Goal: Information Seeking & Learning: Learn about a topic

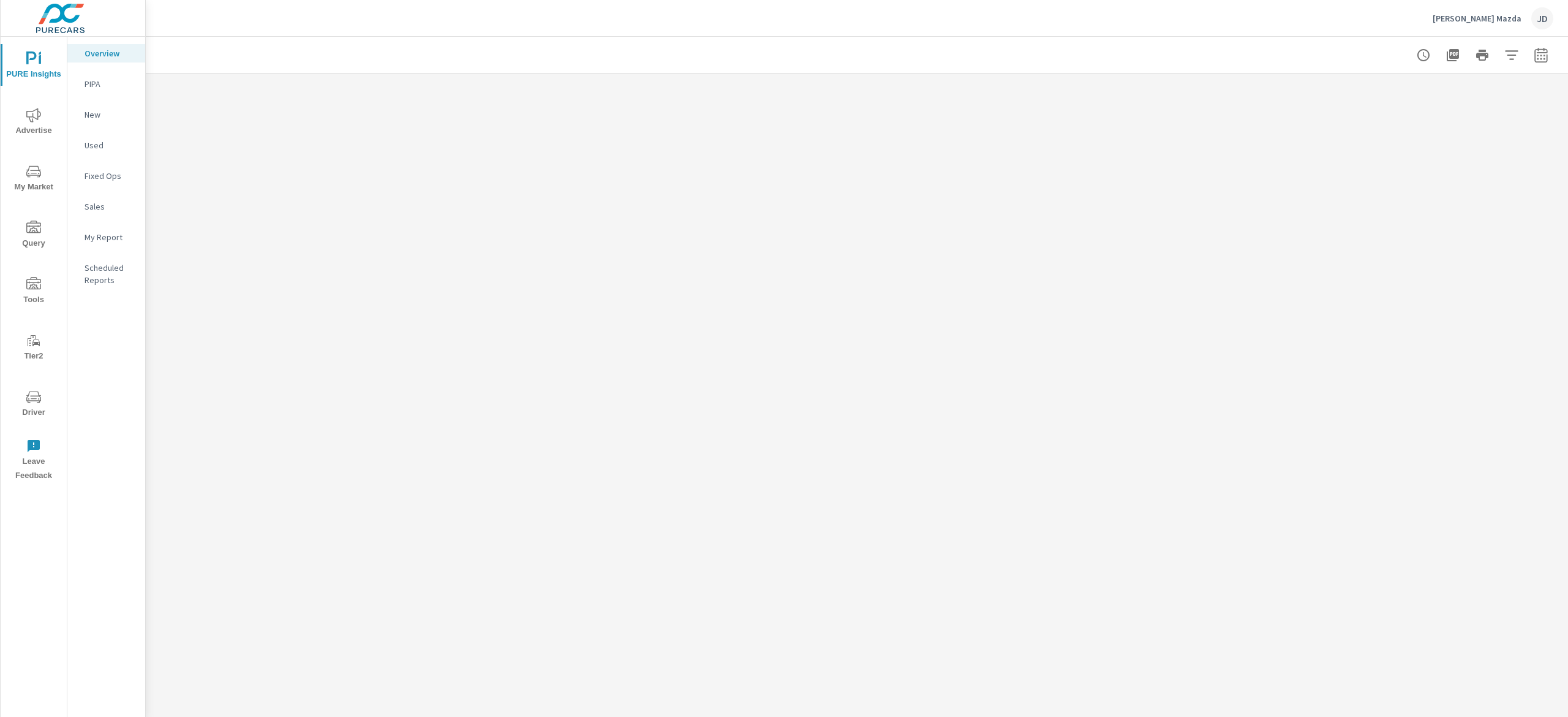
scroll to position [1, 0]
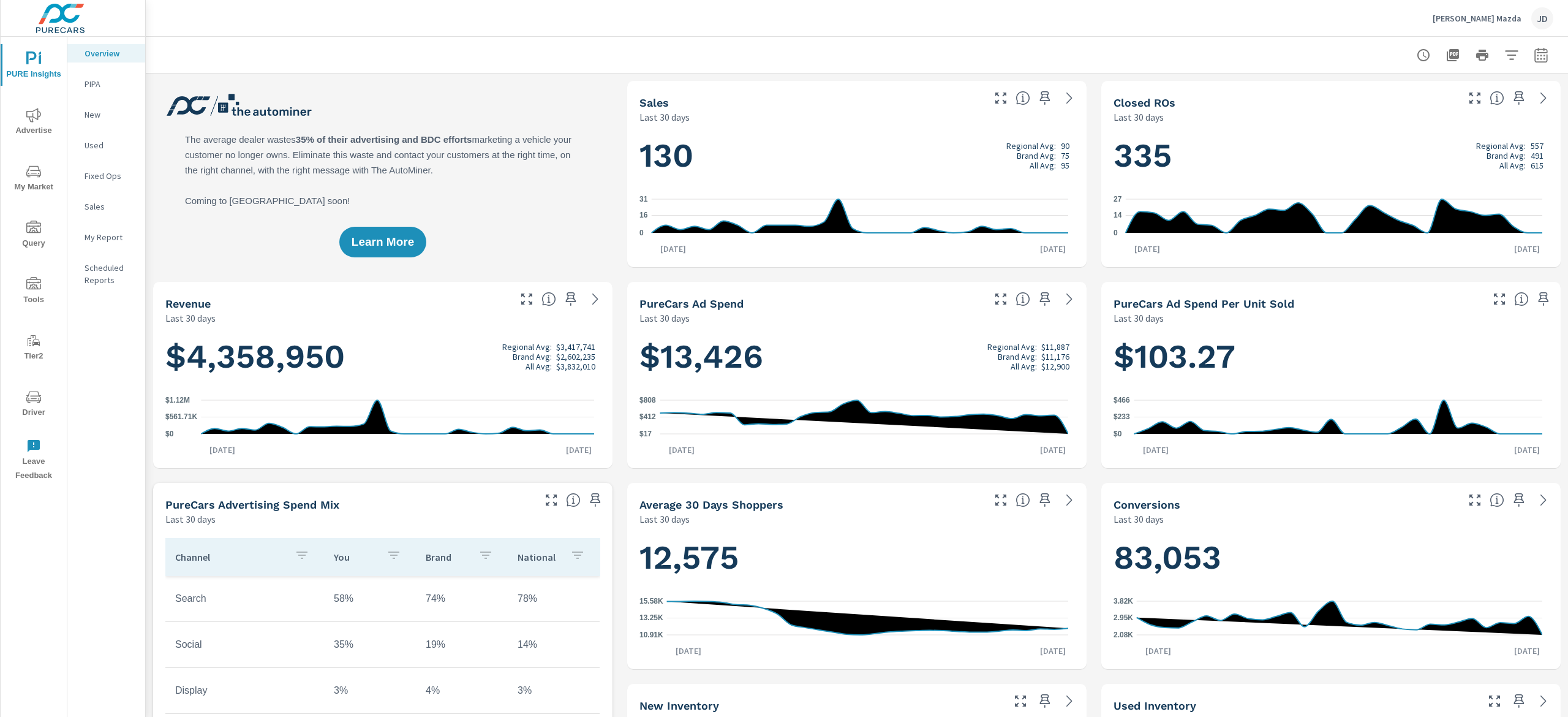
click at [1535, 52] on icon "button" at bounding box center [1541, 54] width 13 height 15
click at [1476, 109] on select "Custom [DATE] Last week Last 7 days Last 14 days Last 30 days Last 45 days Last…" at bounding box center [1425, 105] width 123 height 24
click at [1363, 94] on select "Custom [DATE] Last week Last 7 days Last 14 days Last 30 days Last 45 days Last…" at bounding box center [1425, 105] width 123 height 24
select select "Last month"
click at [1395, 136] on p "+ Add comparison" at bounding box center [1436, 138] width 157 height 15
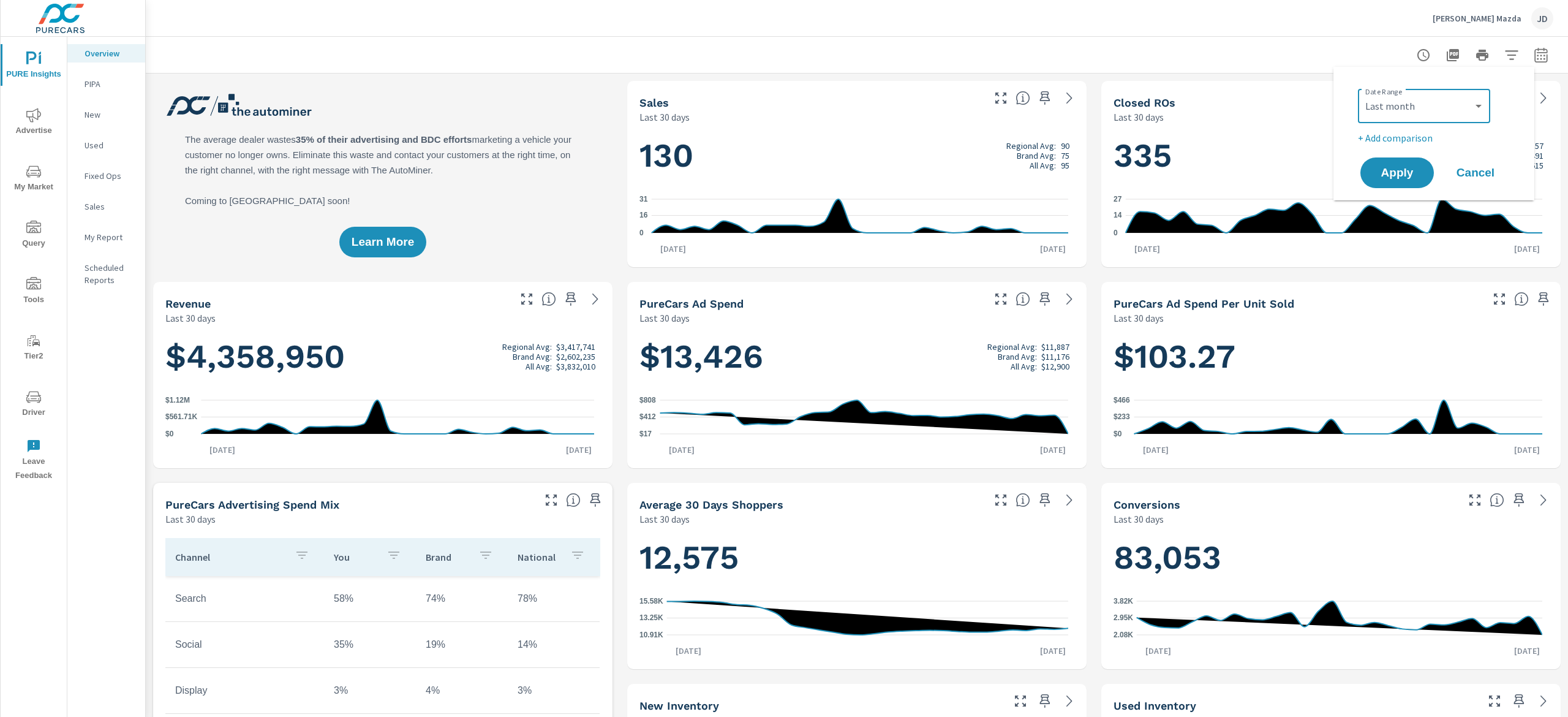
select select "Previous period"
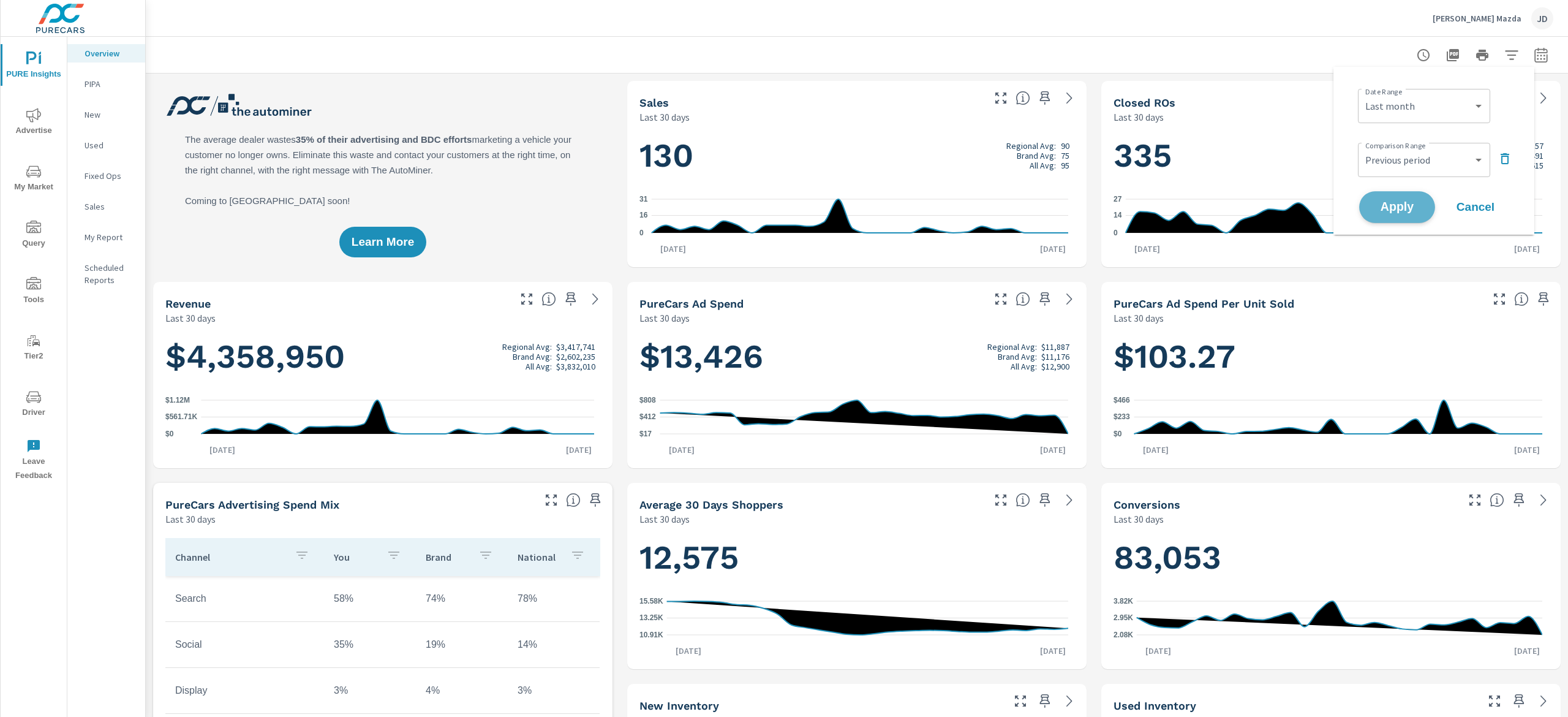
click at [1413, 203] on span "Apply" at bounding box center [1396, 208] width 50 height 12
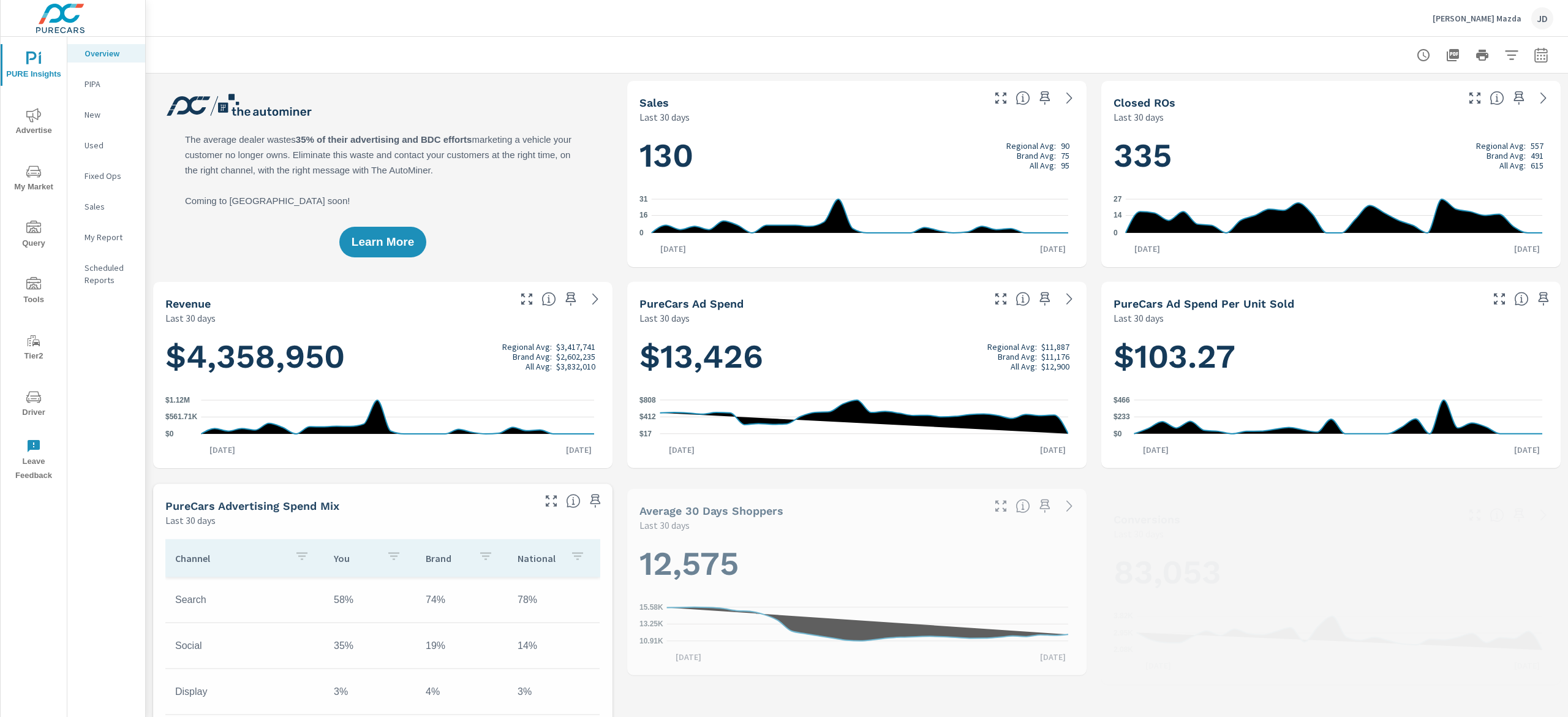
scroll to position [1, 0]
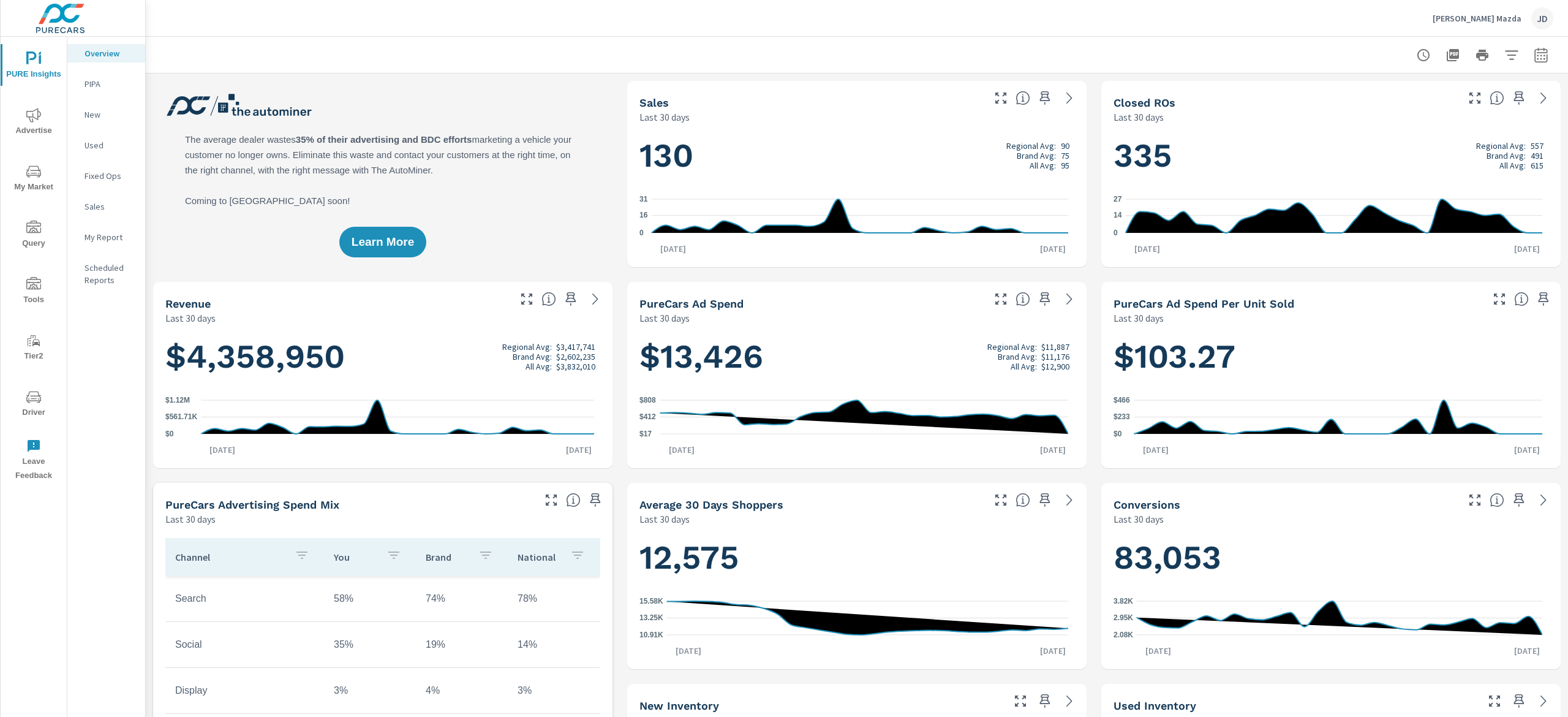
click at [37, 193] on button "My Market" at bounding box center [34, 178] width 66 height 42
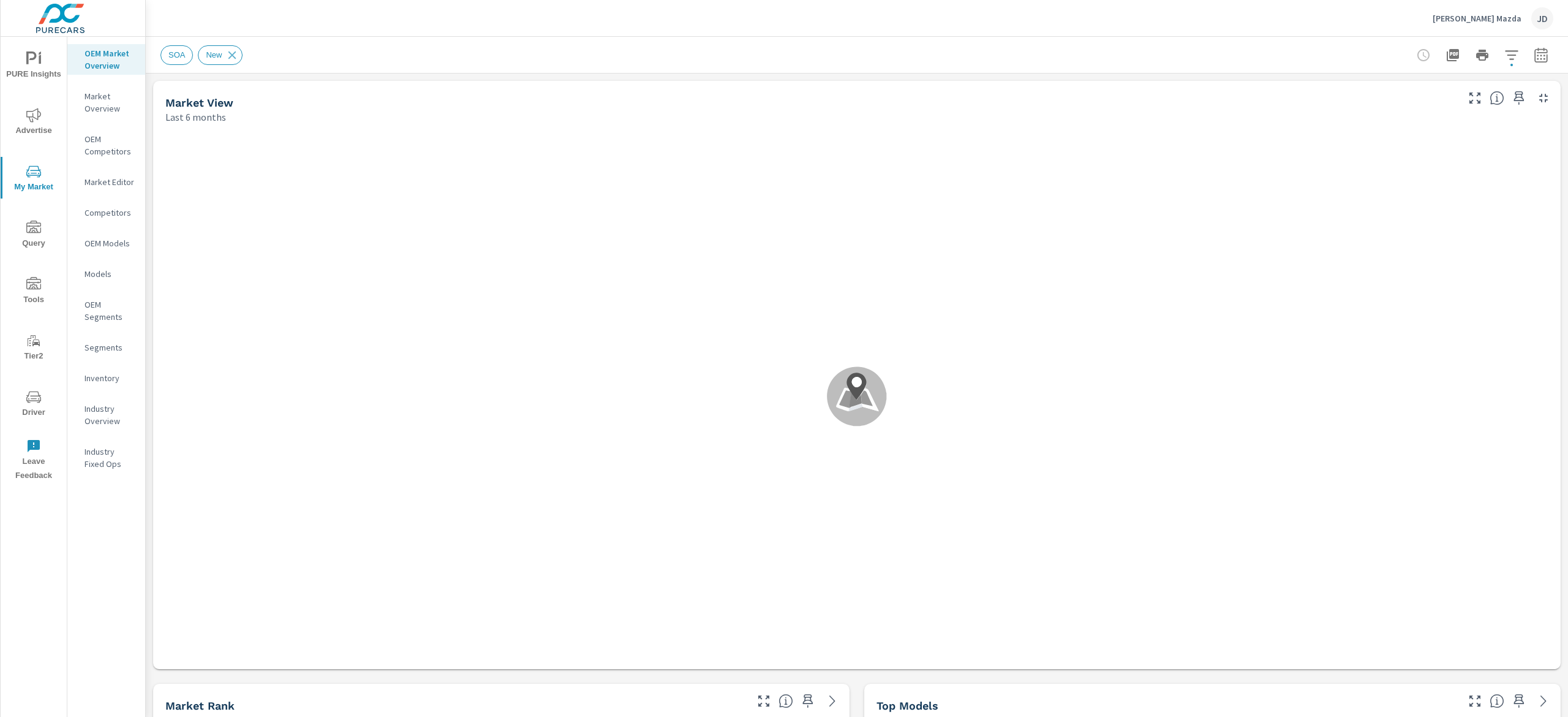
scroll to position [1, 0]
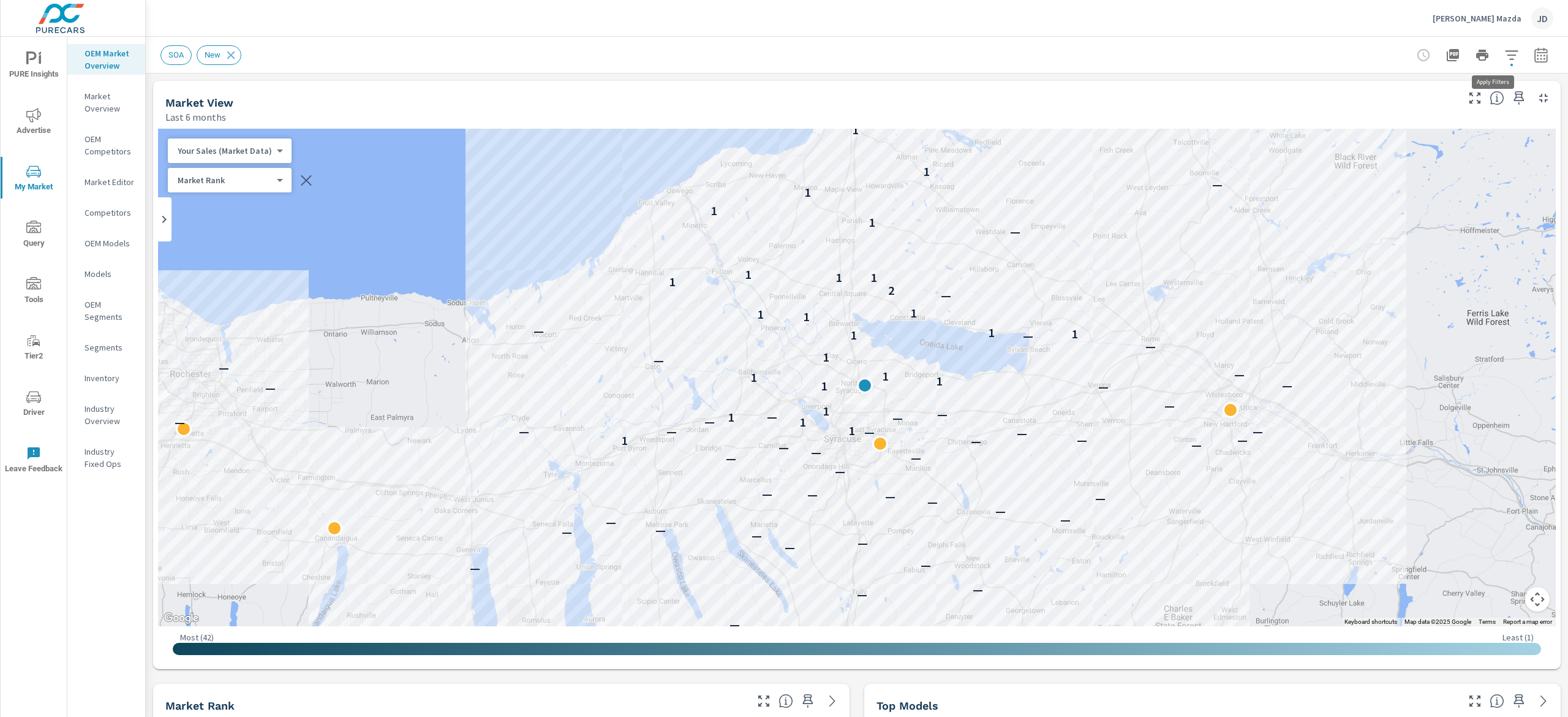
click at [1505, 48] on icon "button" at bounding box center [1511, 55] width 15 height 15
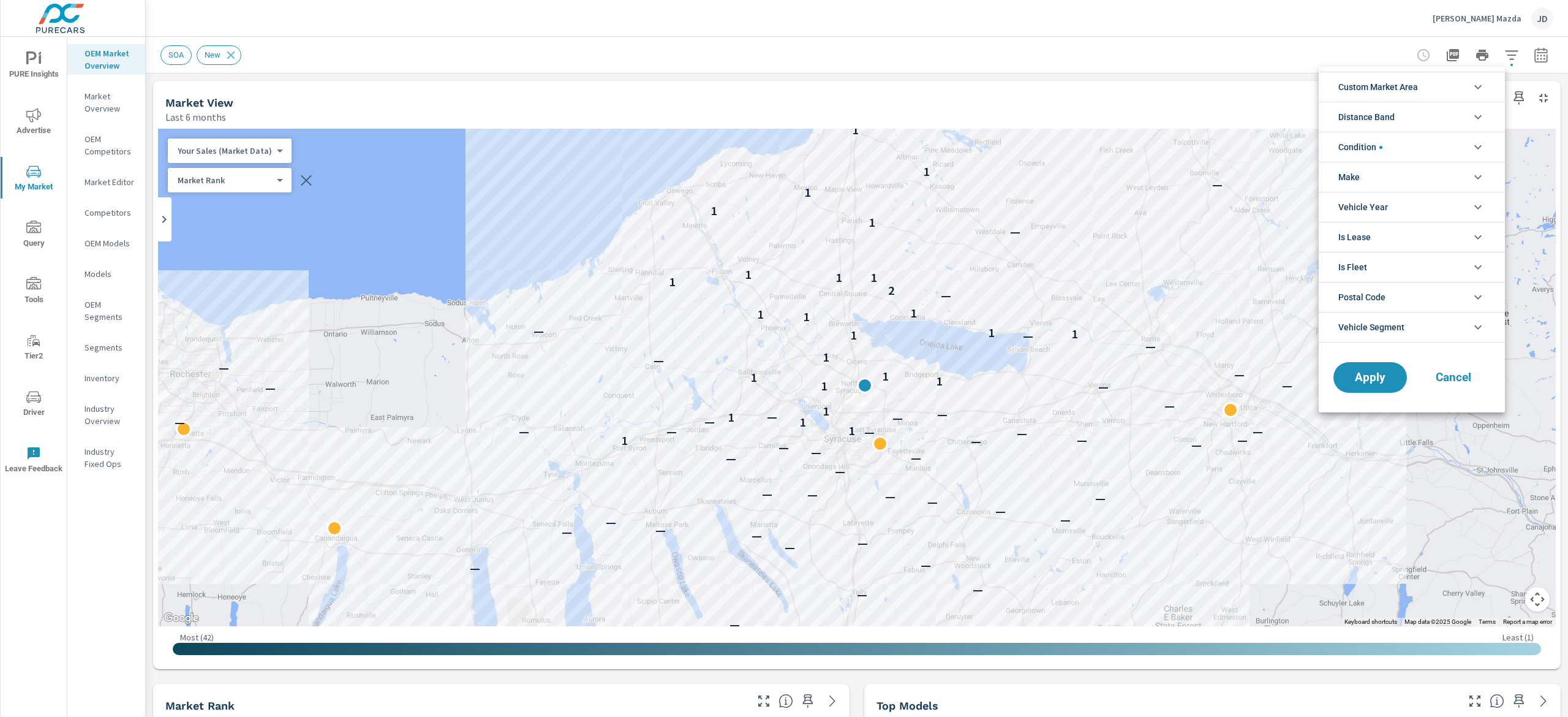
click at [1478, 85] on icon "filter options" at bounding box center [1478, 87] width 15 height 15
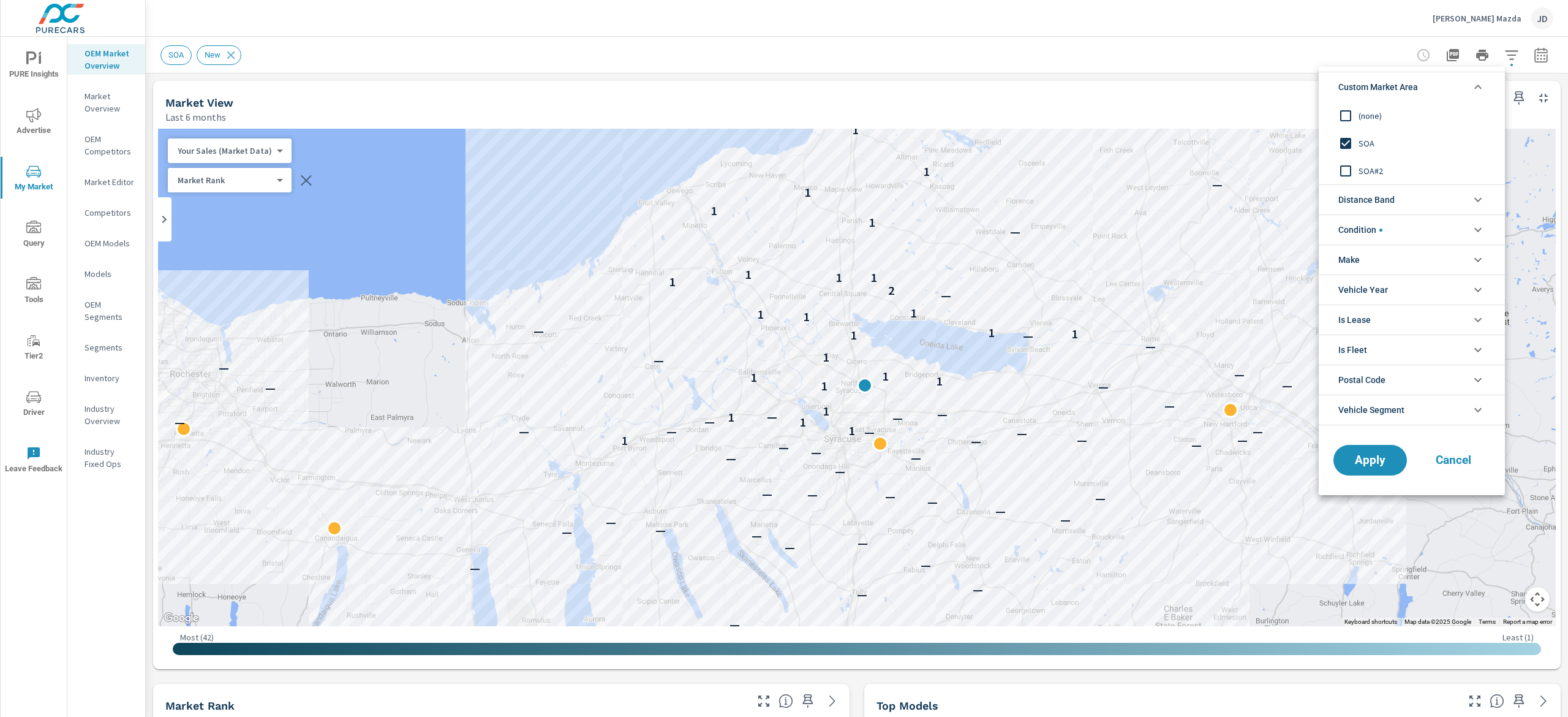
click at [1236, 62] on div at bounding box center [784, 358] width 1568 height 717
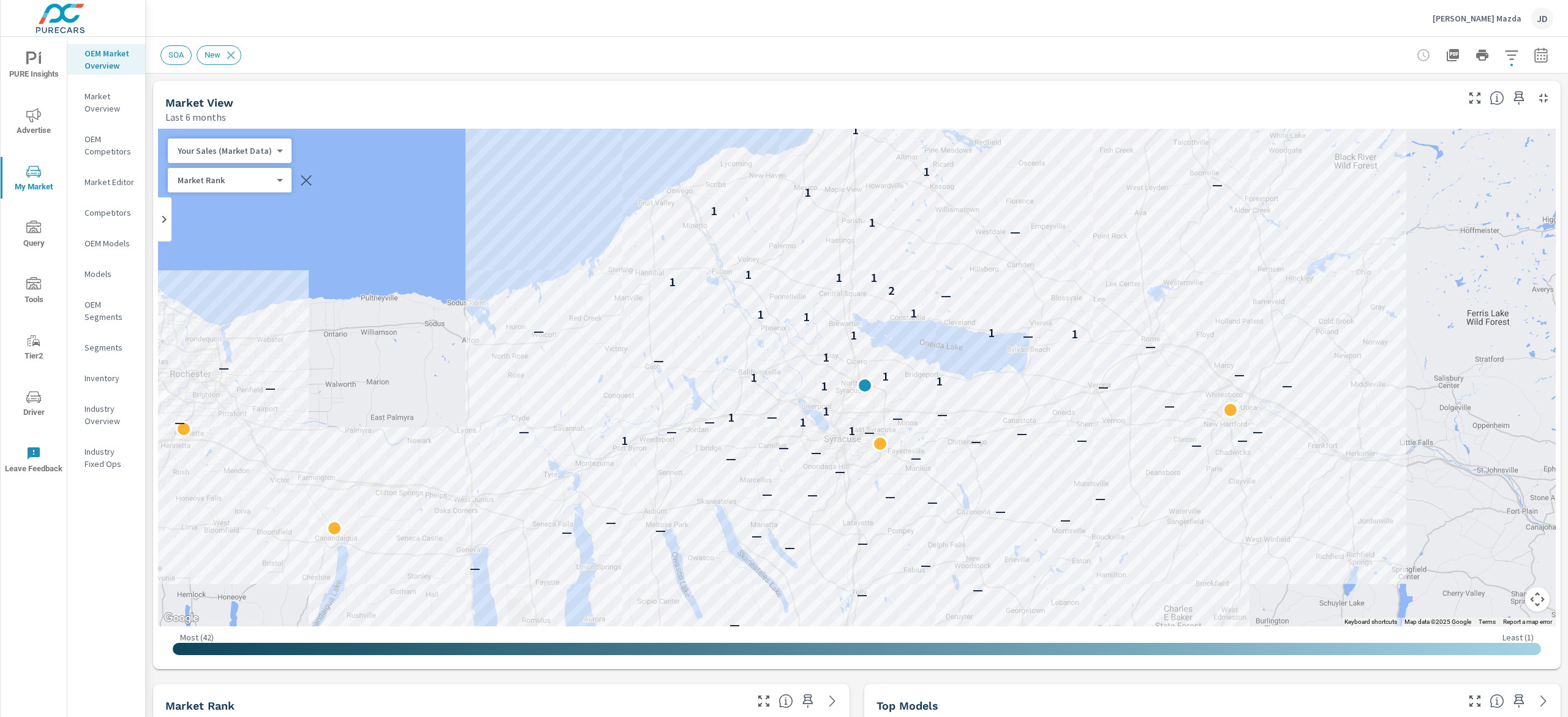
click at [1534, 49] on div "SOA New" at bounding box center [857, 55] width 1423 height 36
click at [1534, 54] on icon "button" at bounding box center [1541, 55] width 15 height 15
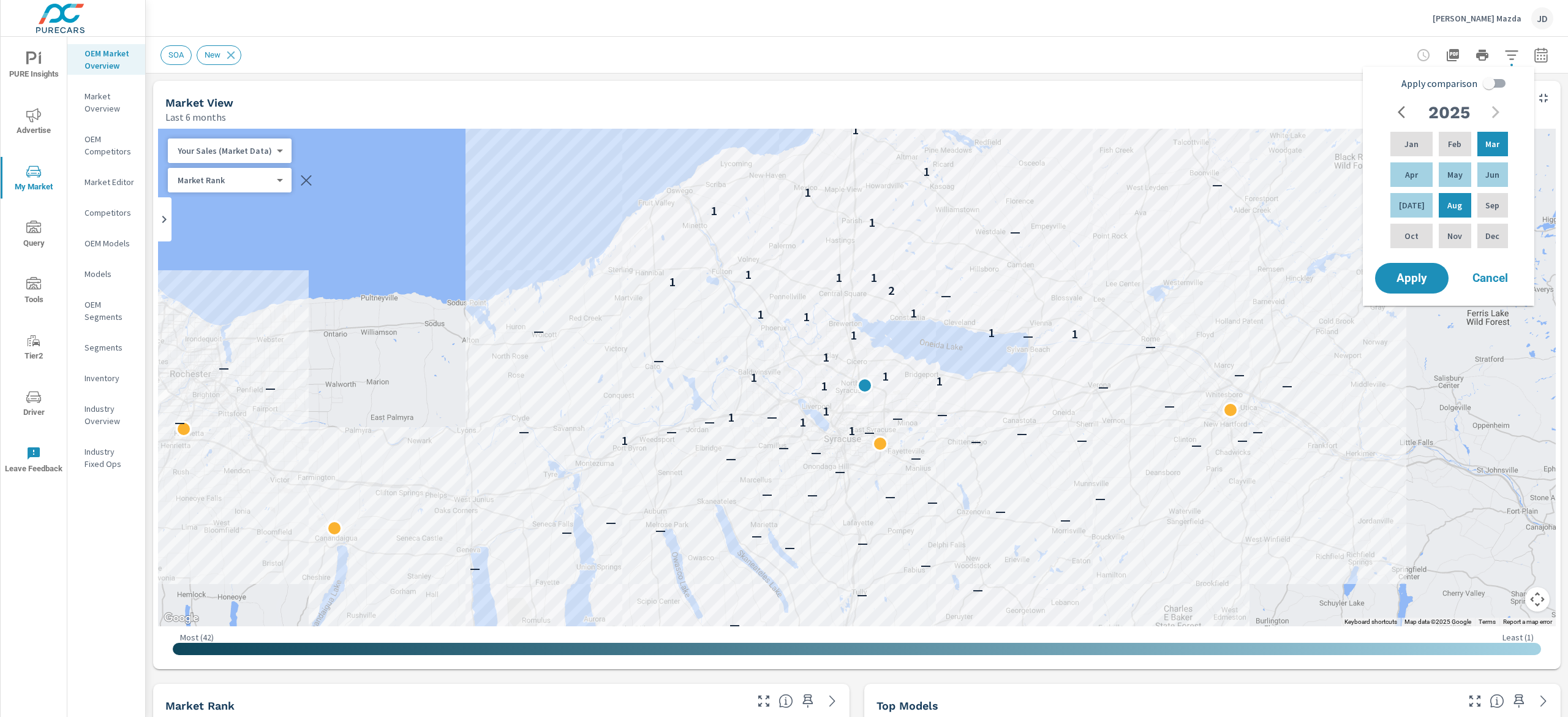
click at [1491, 80] on input "Apply comparison" at bounding box center [1490, 83] width 70 height 23
checkbox input "true"
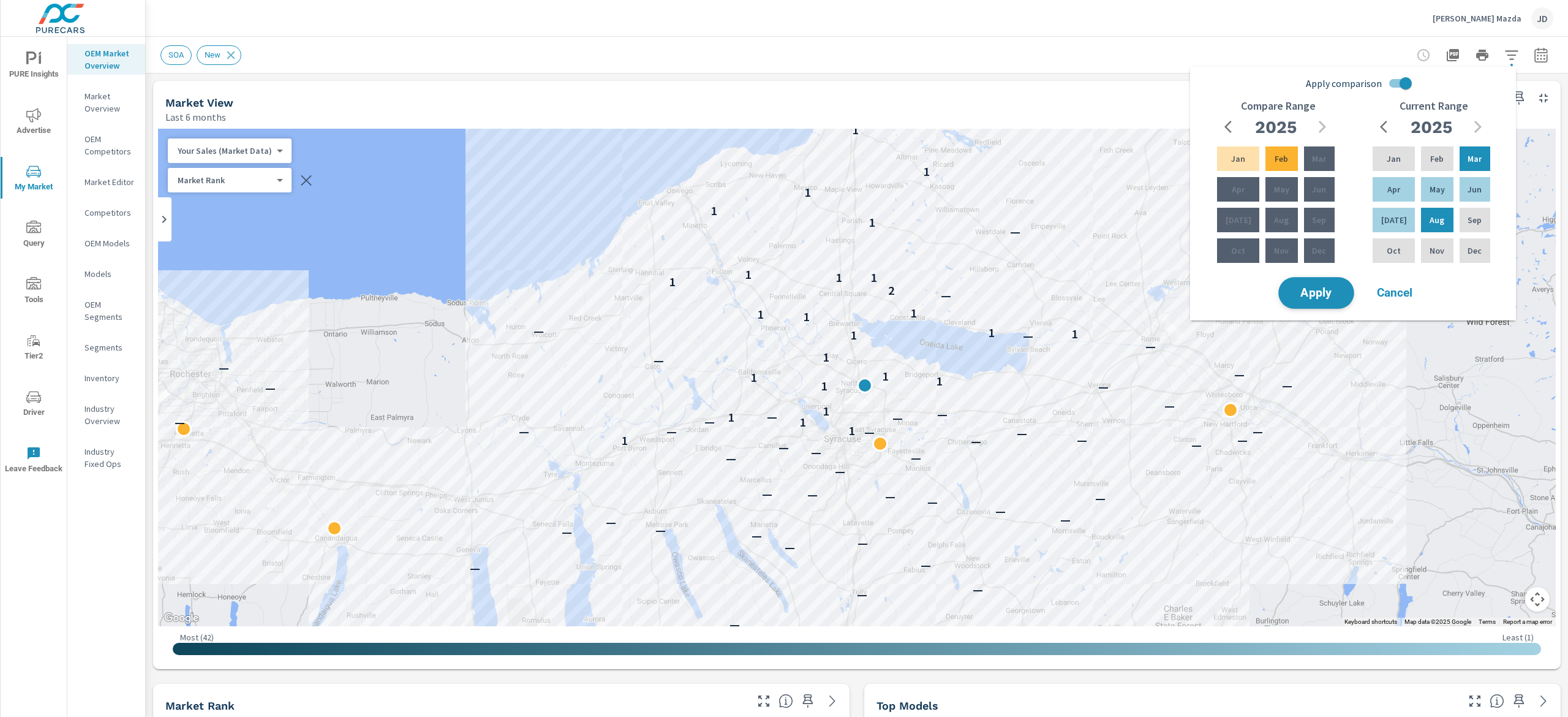
click at [1311, 294] on span "Apply" at bounding box center [1316, 293] width 50 height 12
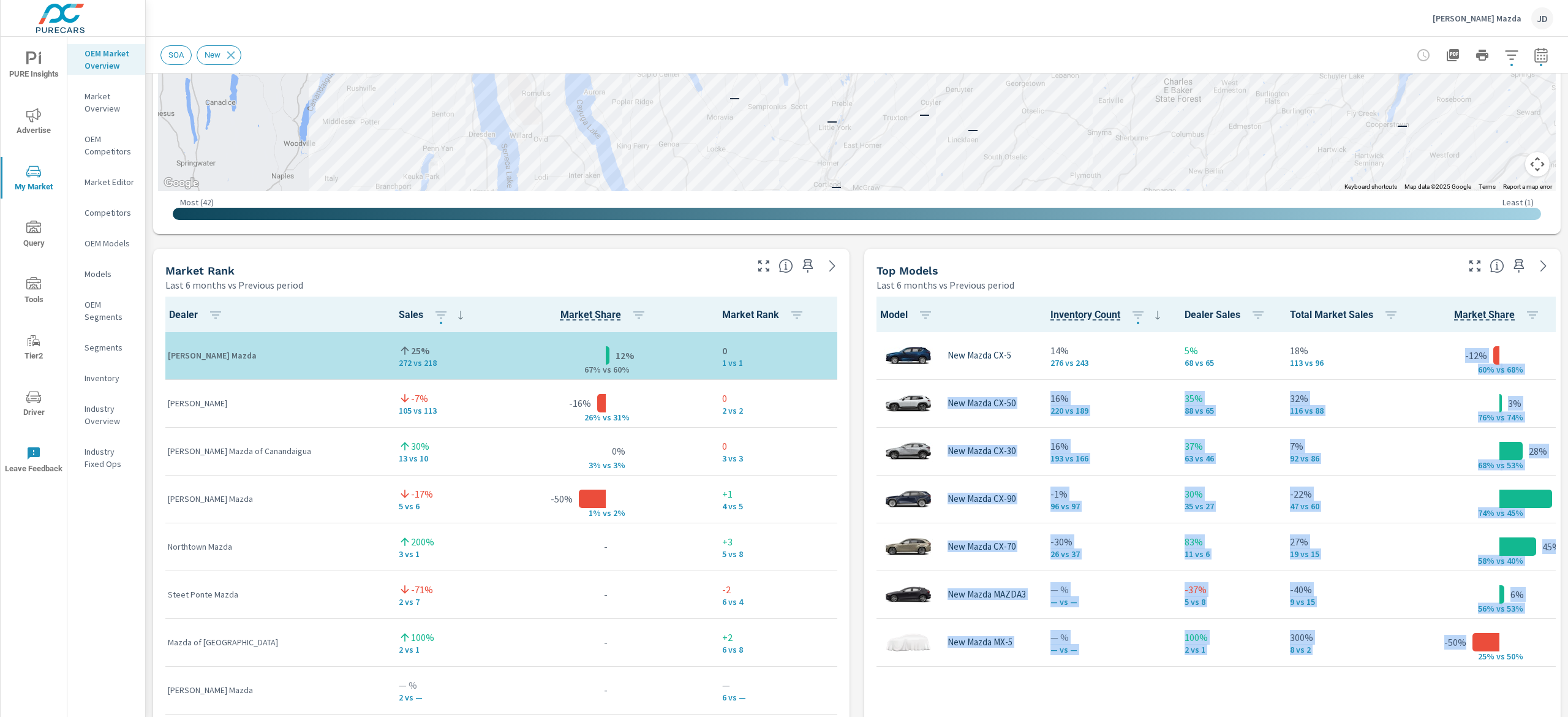
scroll to position [611, 0]
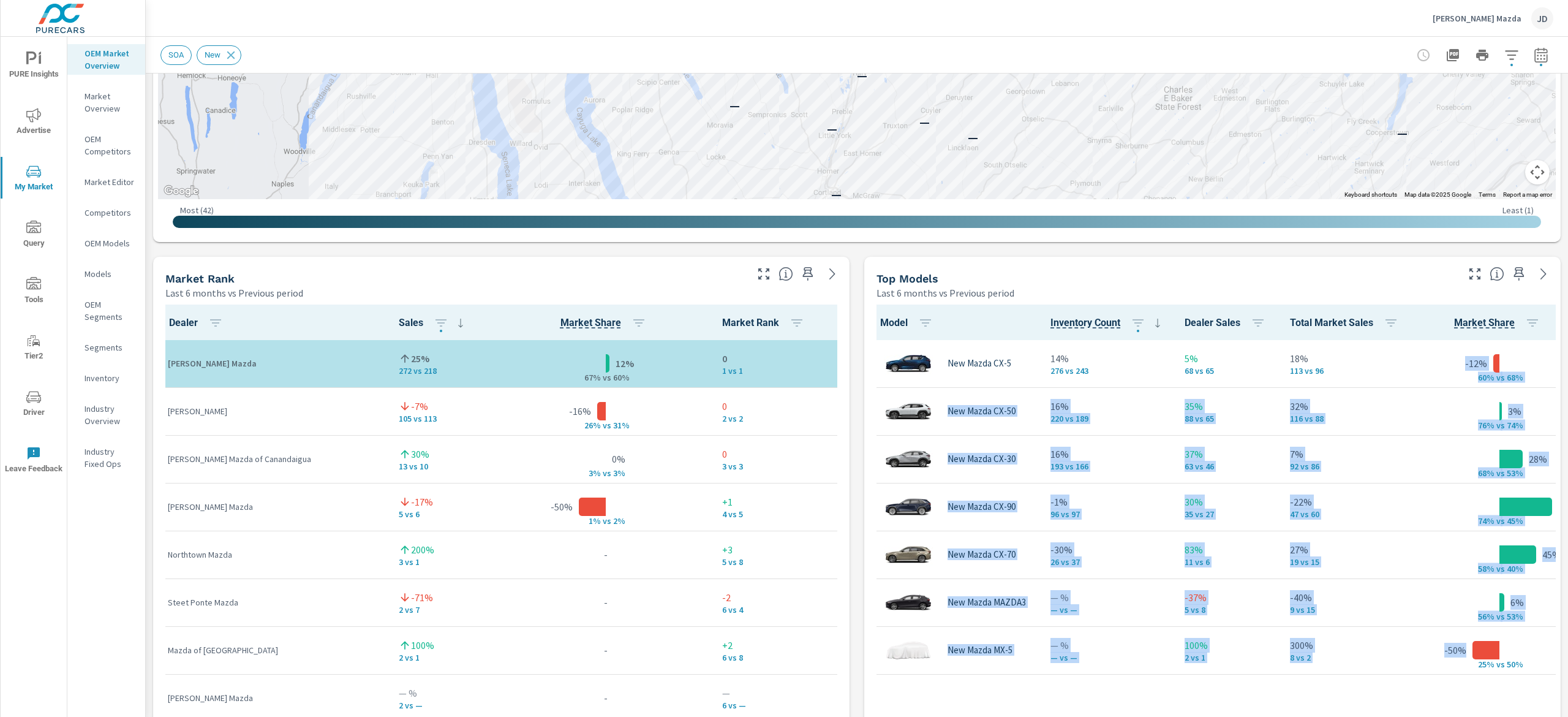
drag, startPoint x: 1567, startPoint y: 432, endPoint x: 1567, endPoint y: 361, distance: 71.0
click at [1567, 361] on div "Market Overview Burdick Mazda Report date range: Mar 01, 2025 - Aug 31, 2025 vs…" at bounding box center [857, 377] width 1423 height 680
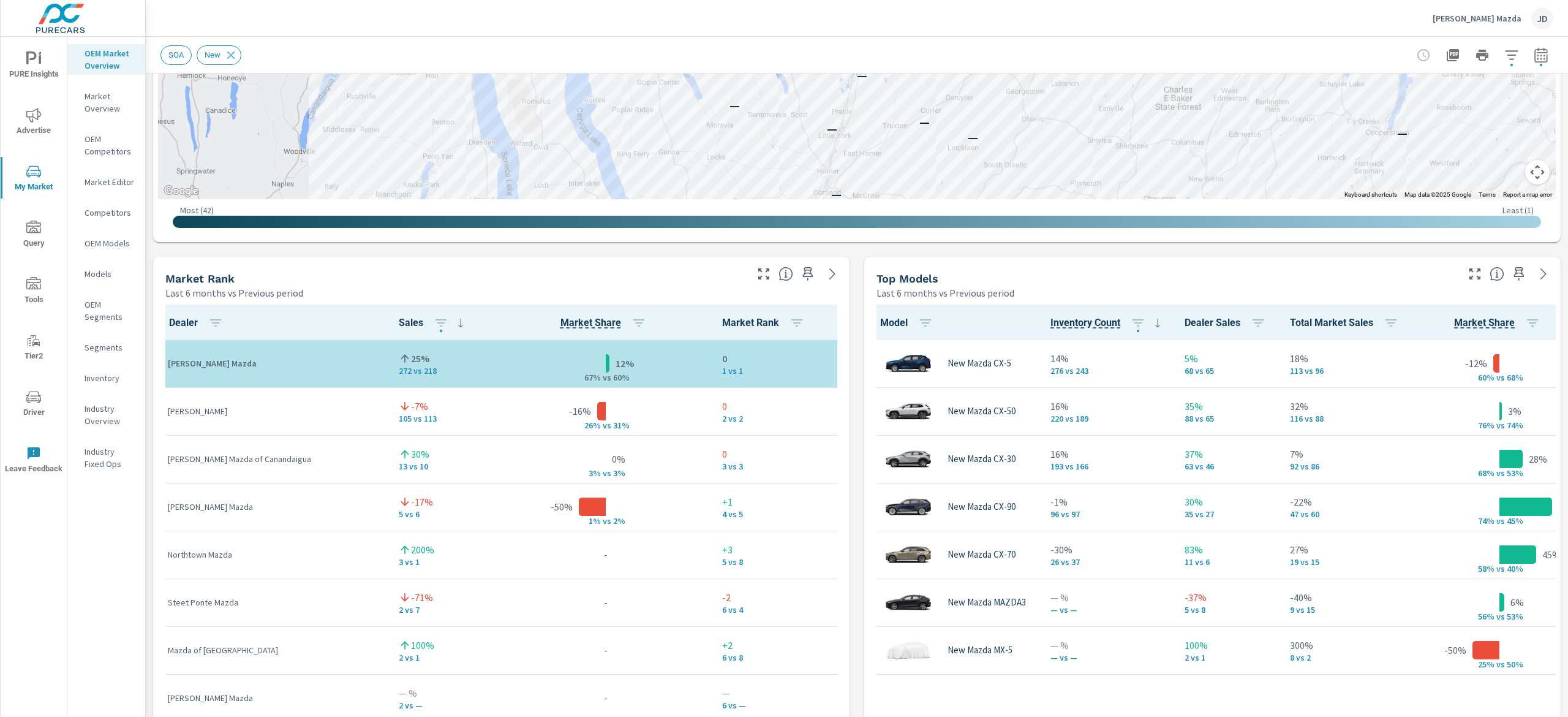
click at [1087, 246] on div "Market View Last 6 months vs Previous period ← Move left → Move right ↑ Move up…" at bounding box center [857, 511] width 1423 height 2097
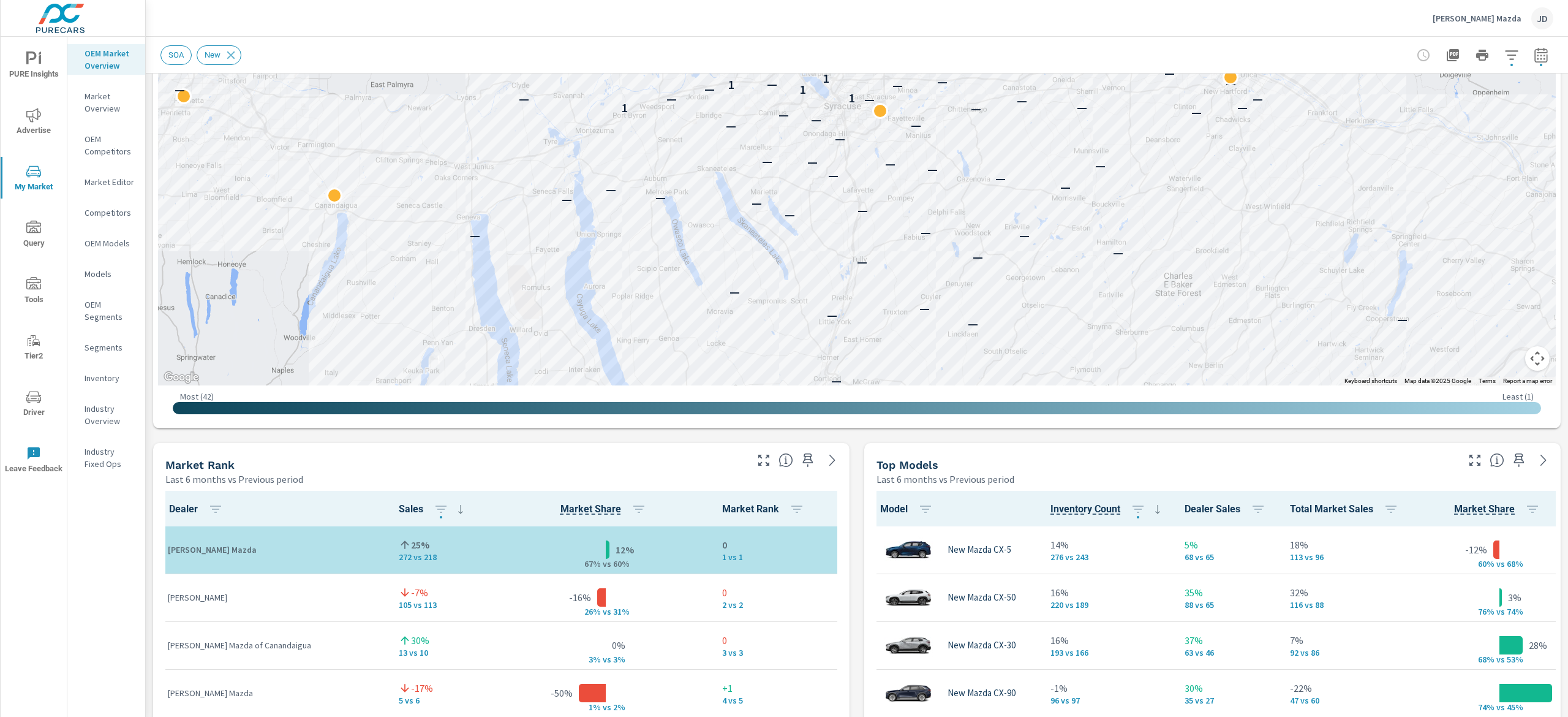
scroll to position [0, 0]
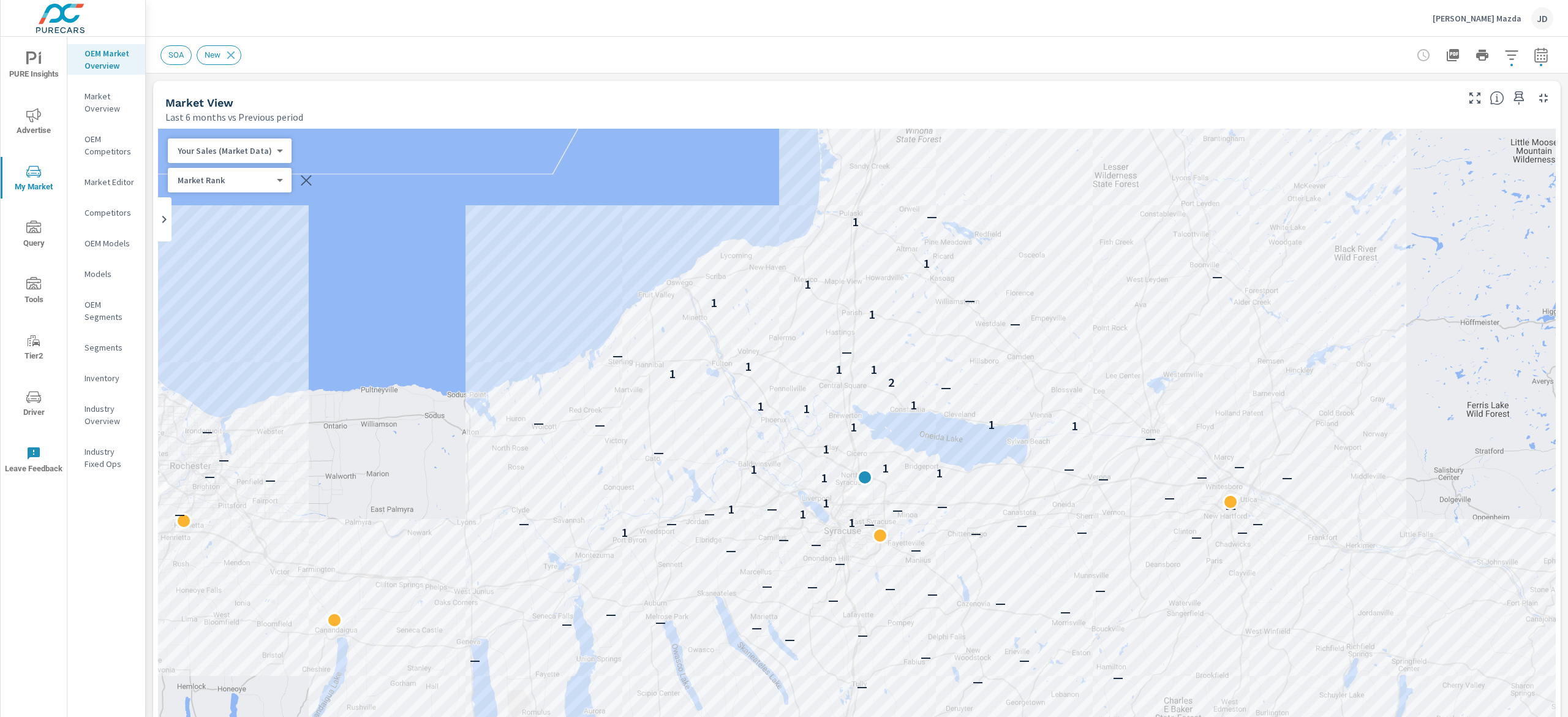
click at [1529, 44] on button "button" at bounding box center [1541, 55] width 24 height 24
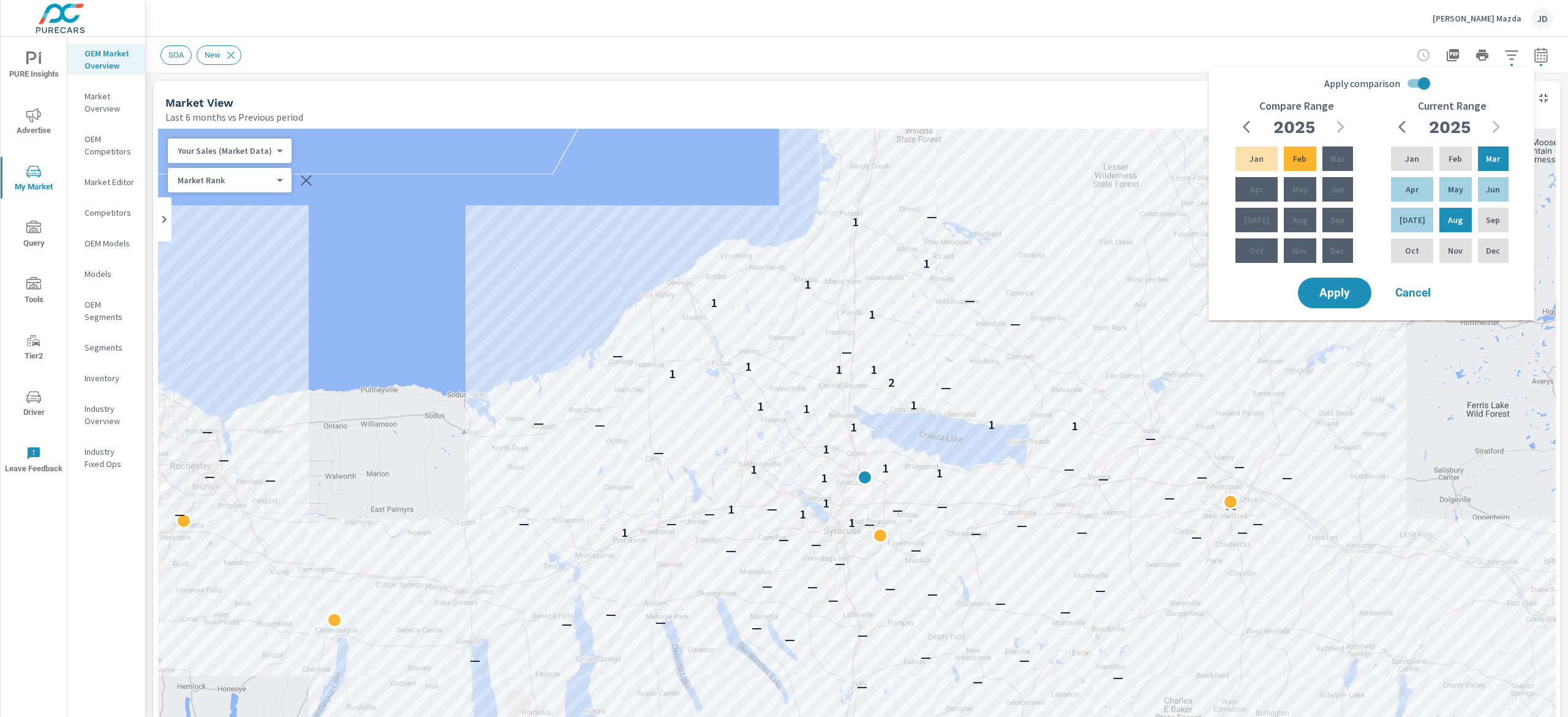
click at [961, 48] on div "SOA New" at bounding box center [772, 55] width 1222 height 20
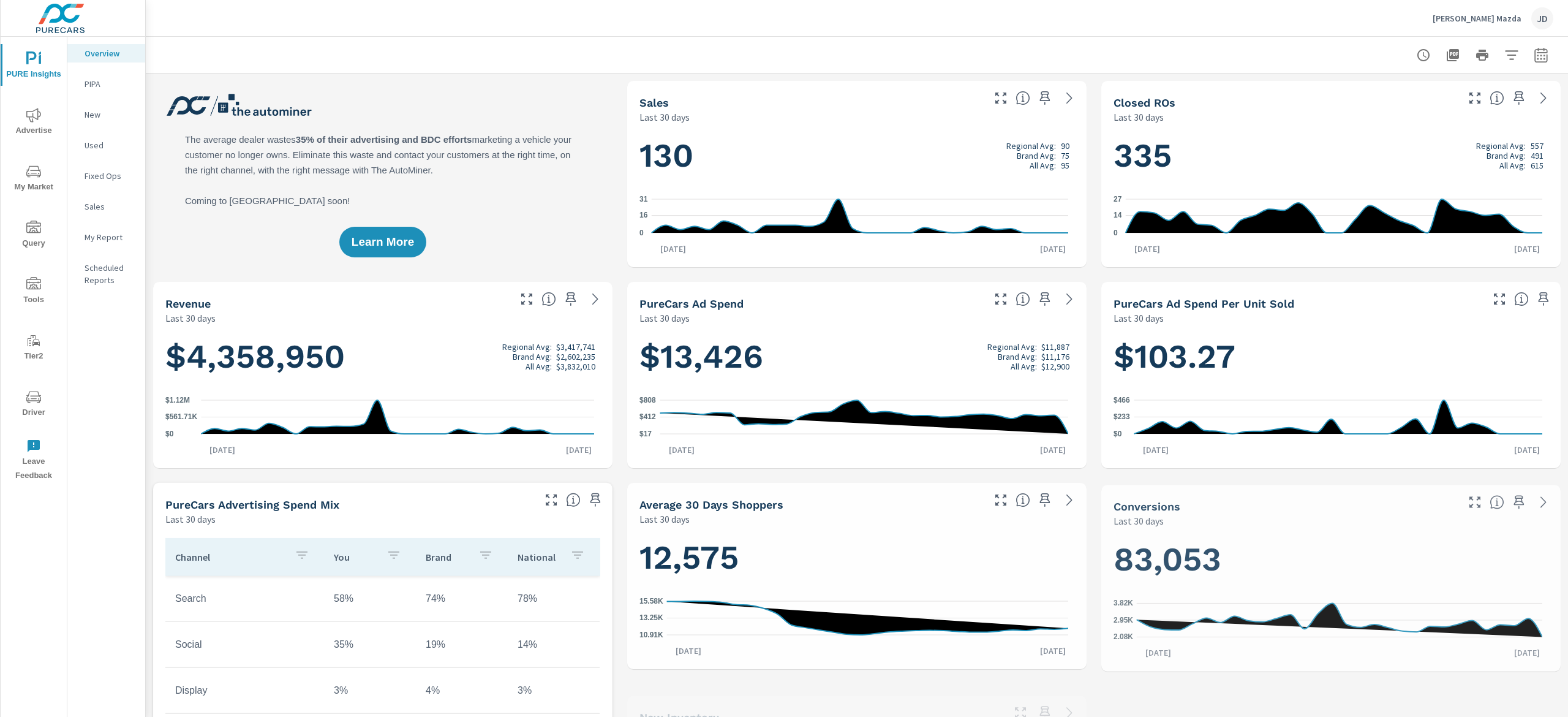
scroll to position [1, 0]
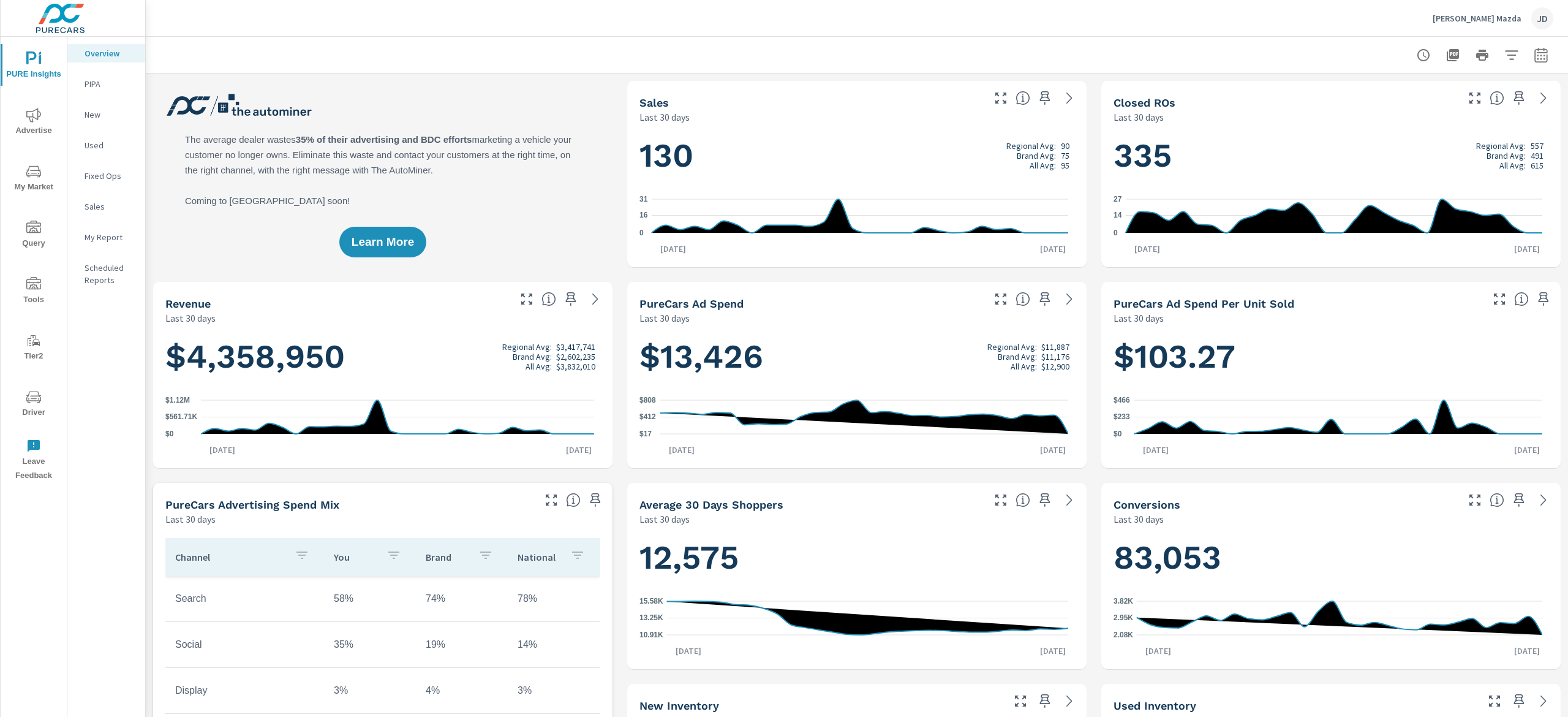
click at [42, 174] on span "My Market" at bounding box center [33, 179] width 59 height 30
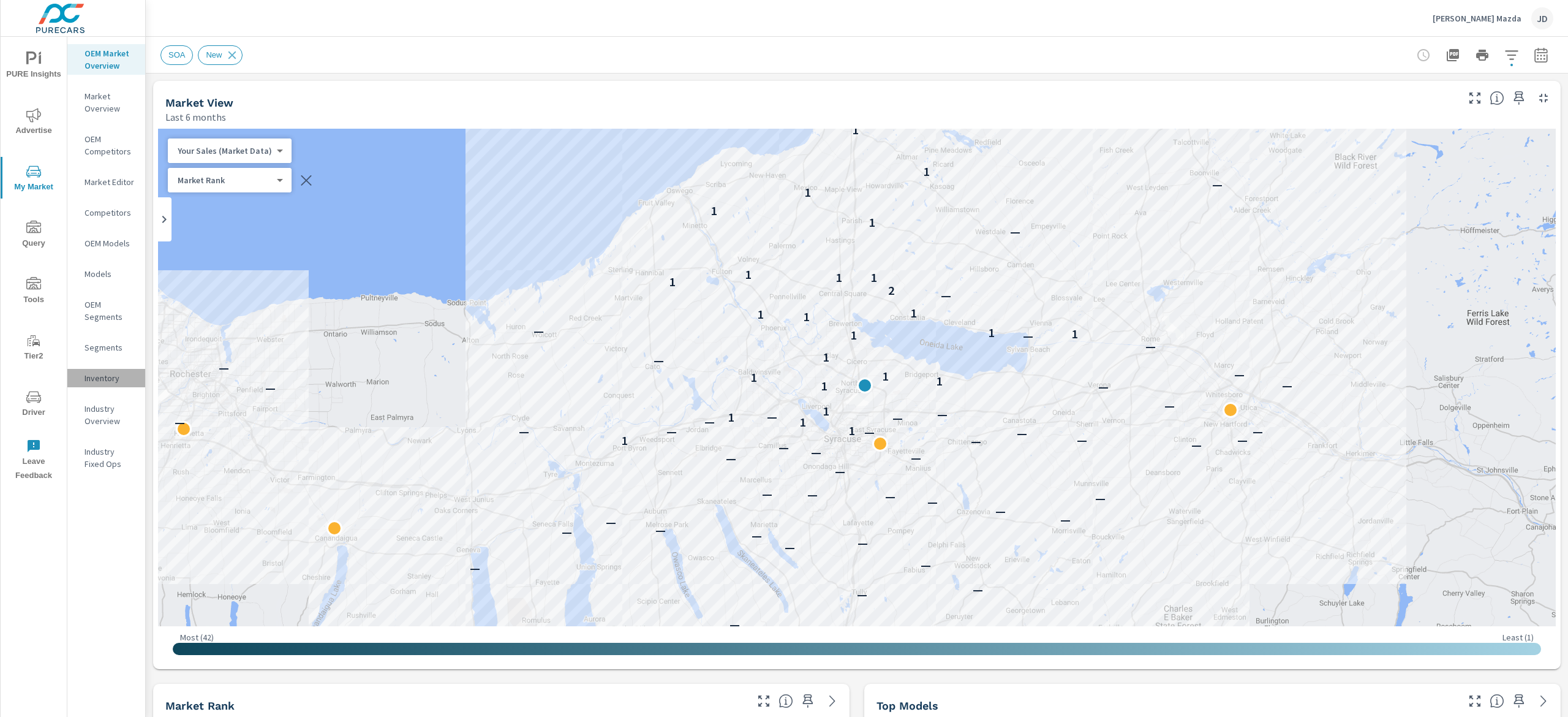
click at [103, 370] on div "Inventory" at bounding box center [106, 378] width 78 height 19
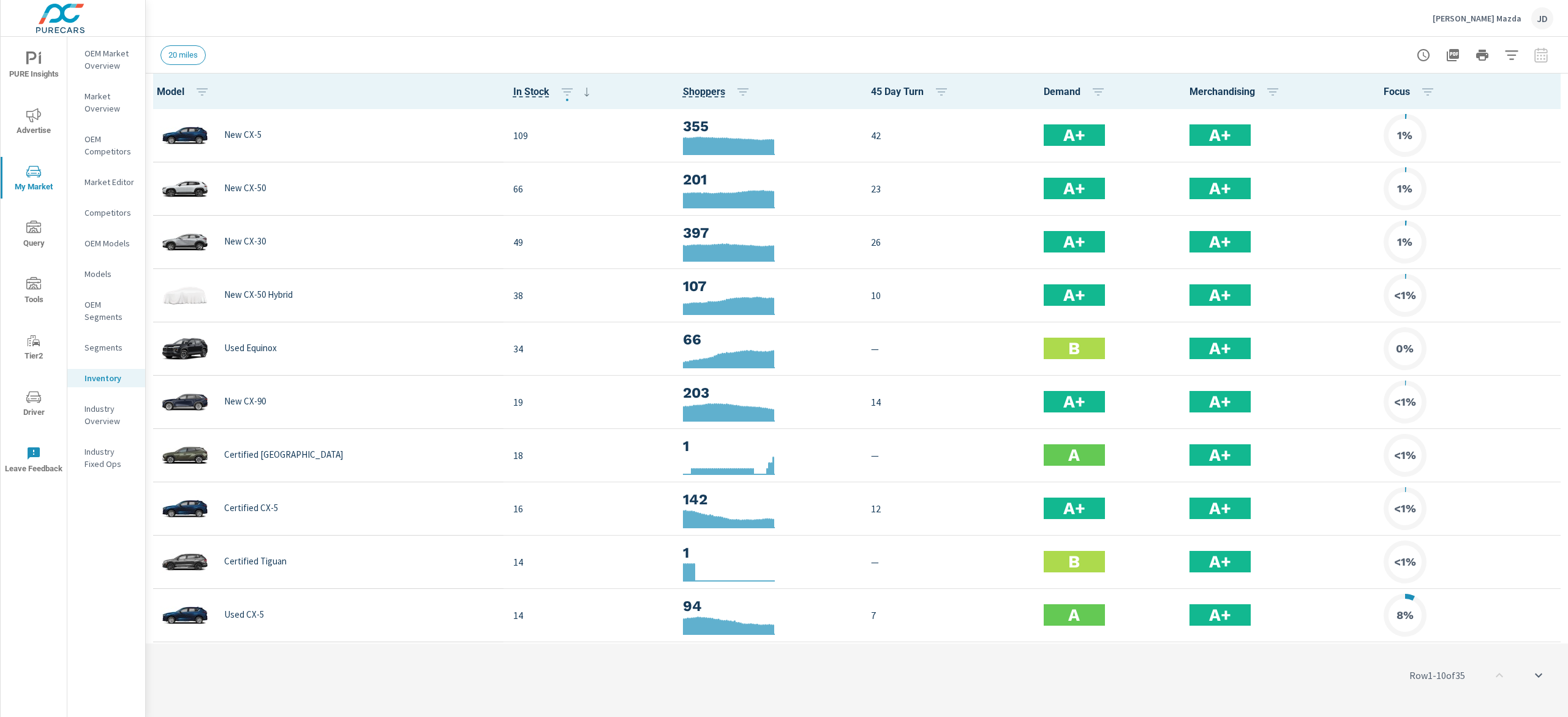
scroll to position [1, 0]
click at [1505, 56] on icon "button" at bounding box center [1511, 55] width 15 height 15
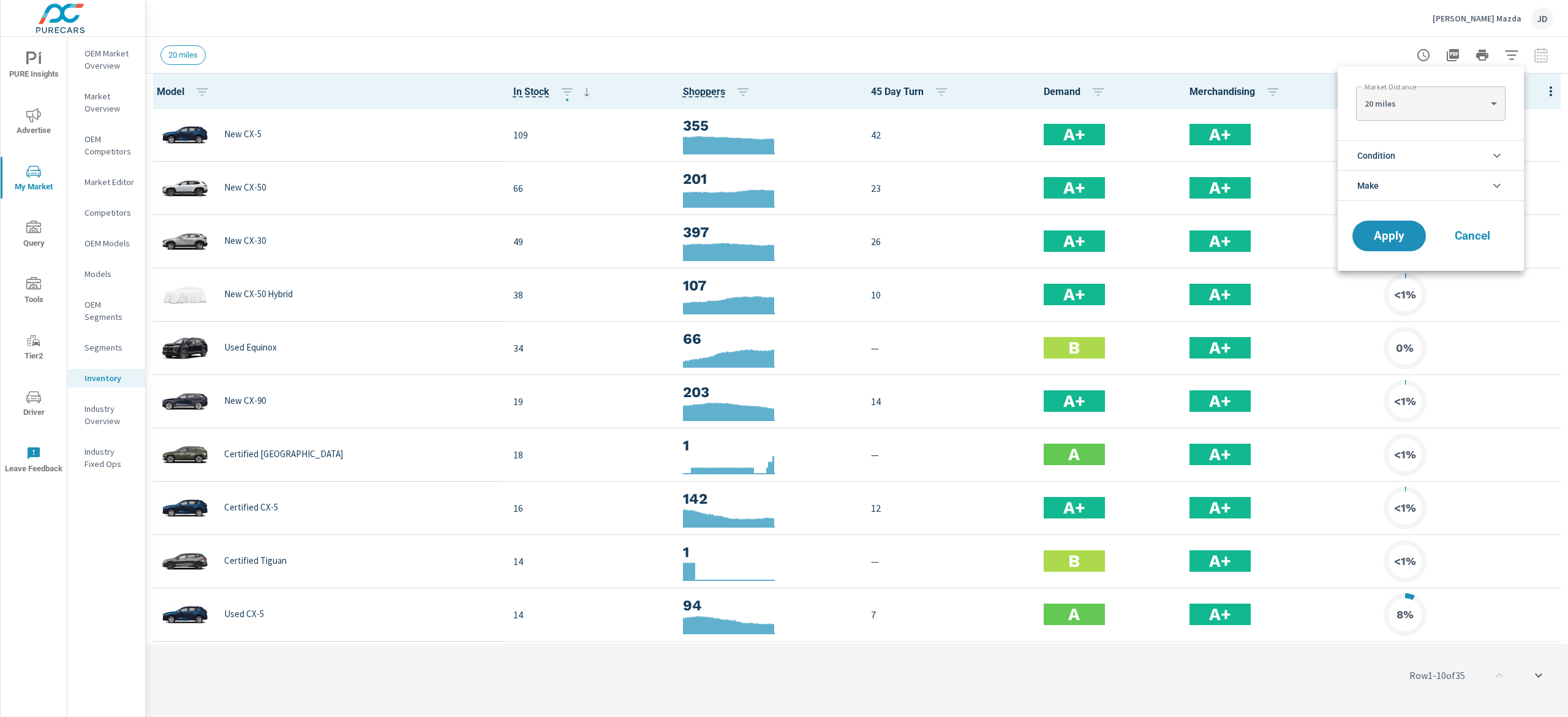
click at [1460, 152] on li "Condition" at bounding box center [1430, 155] width 186 height 30
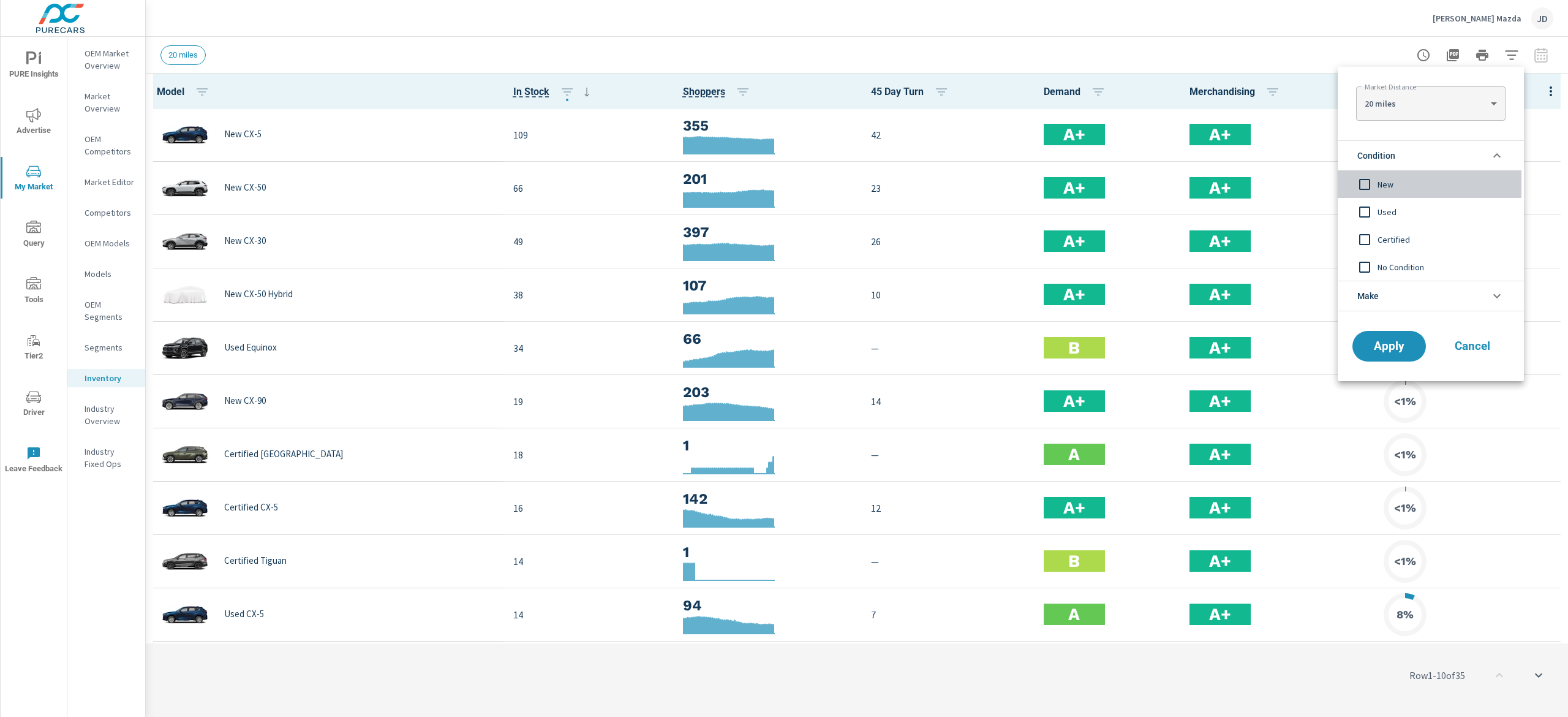
click at [1400, 186] on span "New" at bounding box center [1445, 183] width 135 height 15
click at [1383, 360] on button "Apply" at bounding box center [1389, 345] width 76 height 32
